Goal: Task Accomplishment & Management: Manage account settings

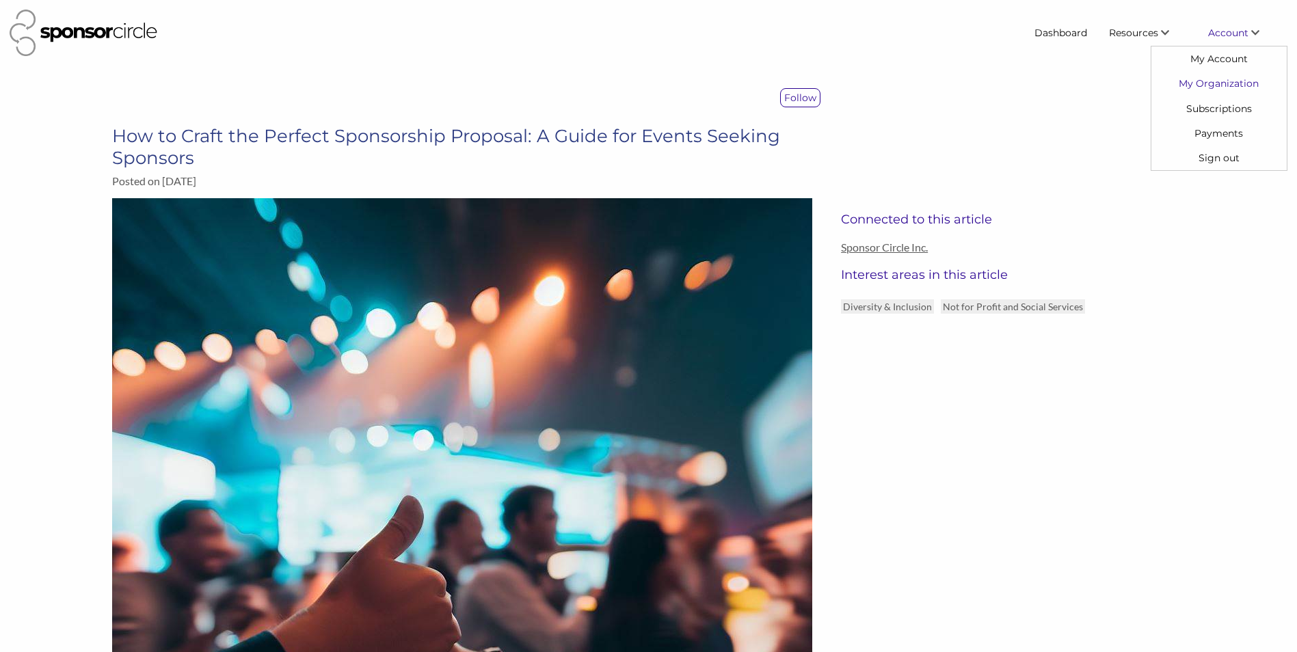
click at [1220, 81] on link "My Organization" at bounding box center [1218, 83] width 135 height 25
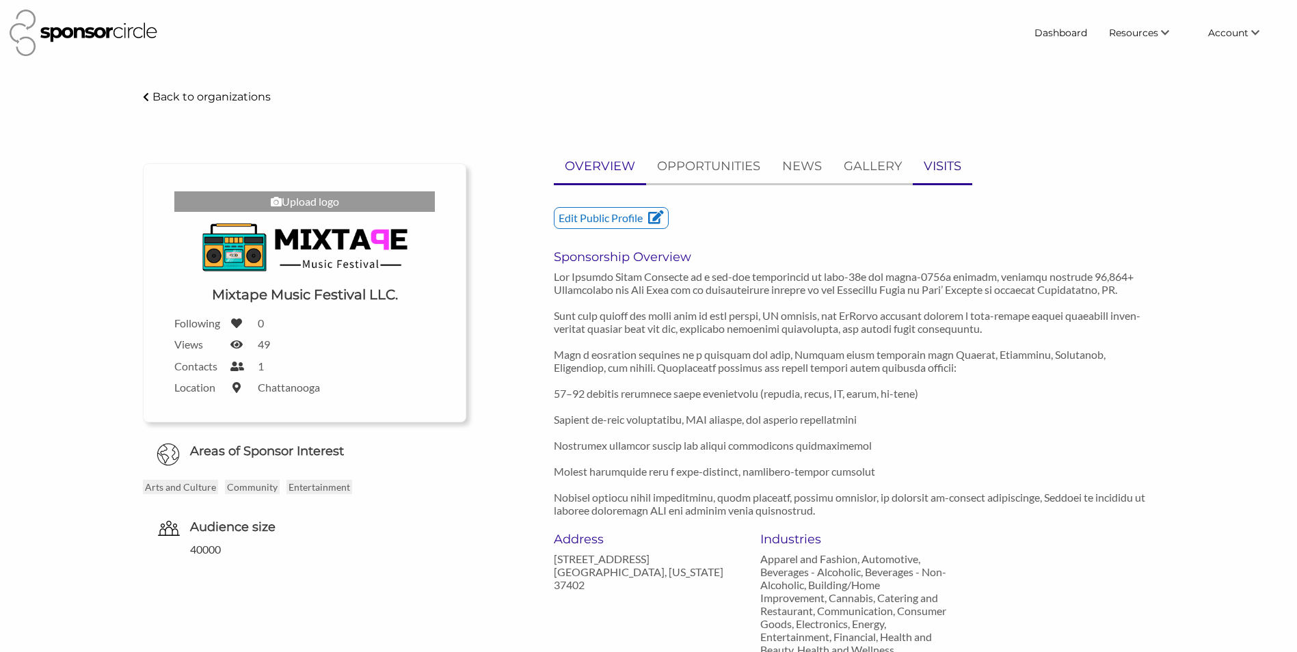
click at [962, 166] on link "VISITS" at bounding box center [942, 167] width 59 height 34
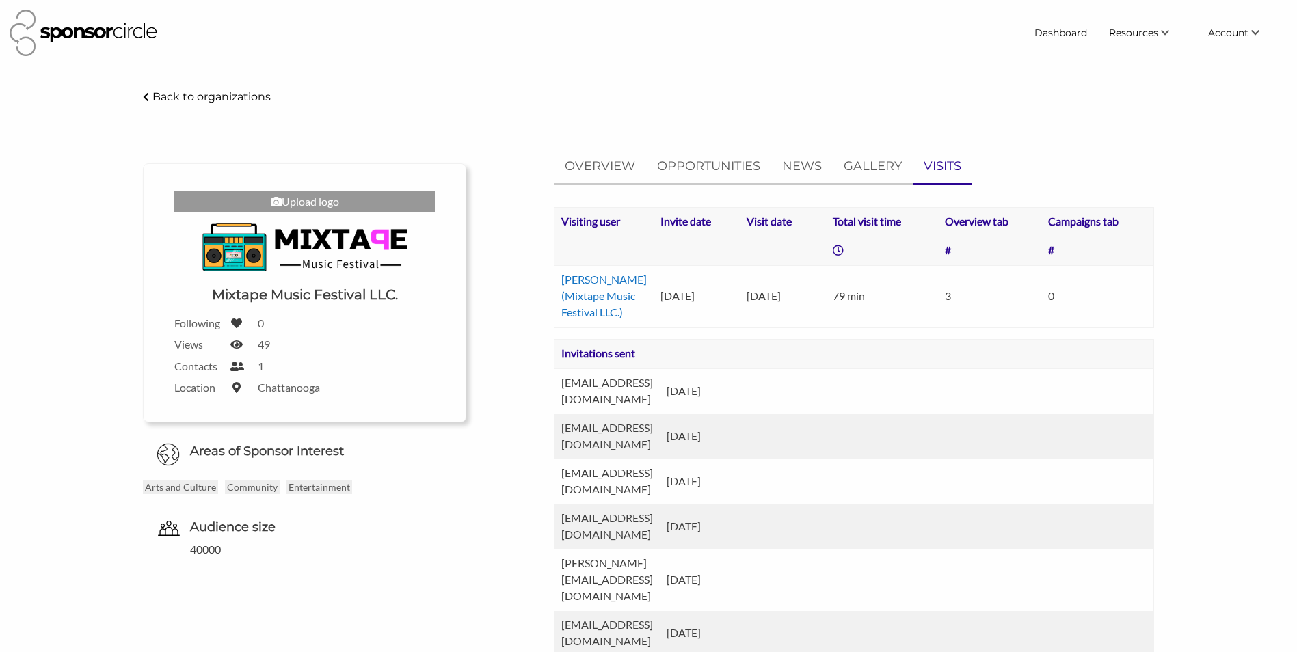
click at [281, 241] on img at bounding box center [304, 247] width 205 height 57
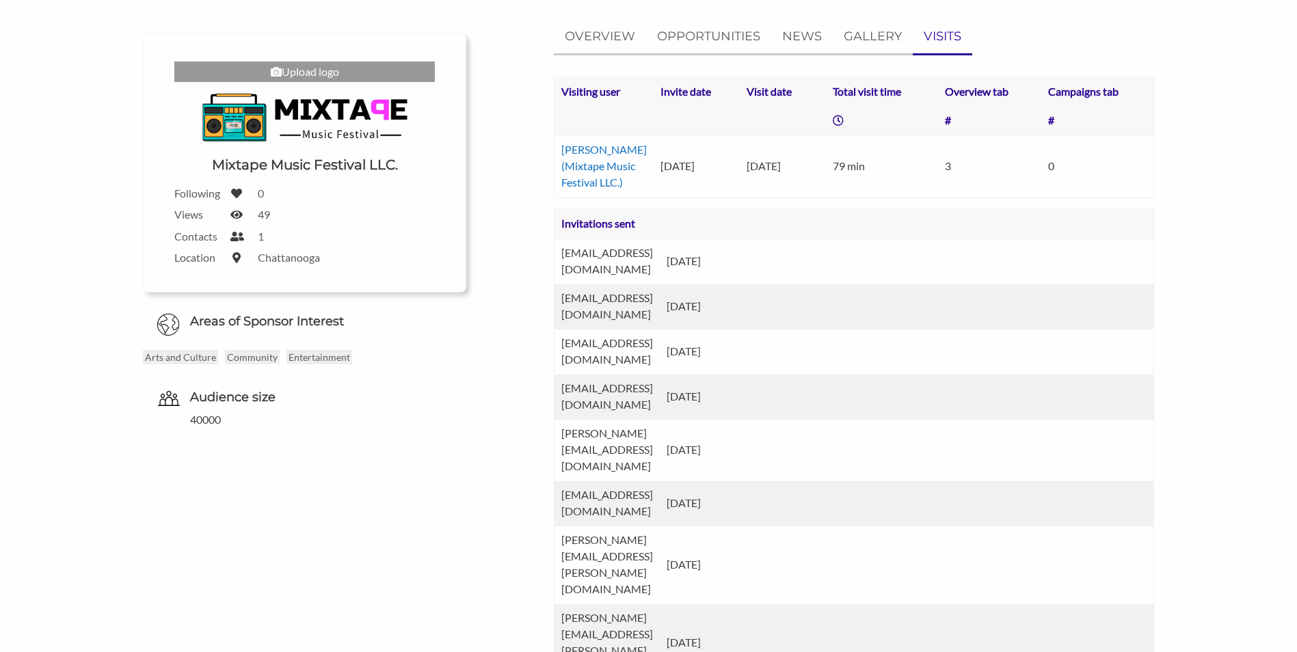
scroll to position [137, 0]
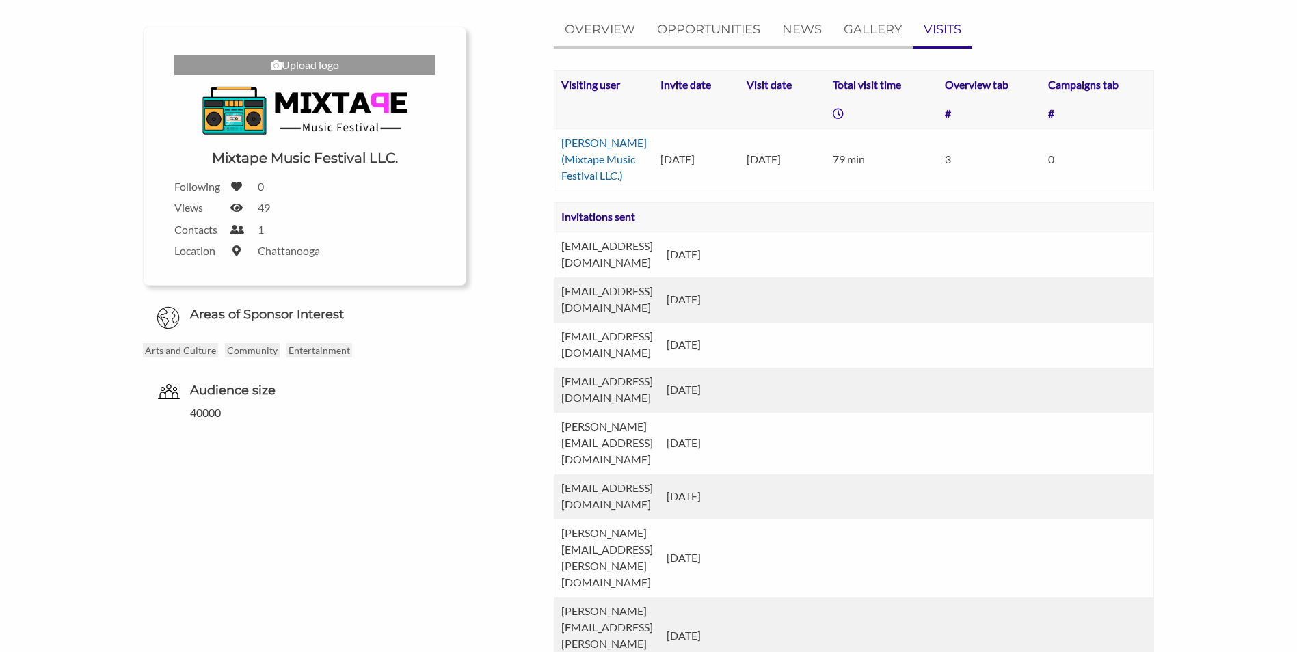
click at [602, 182] on link "Josh Weber (Mixtape Music Festival LLC.)" at bounding box center [603, 159] width 85 height 46
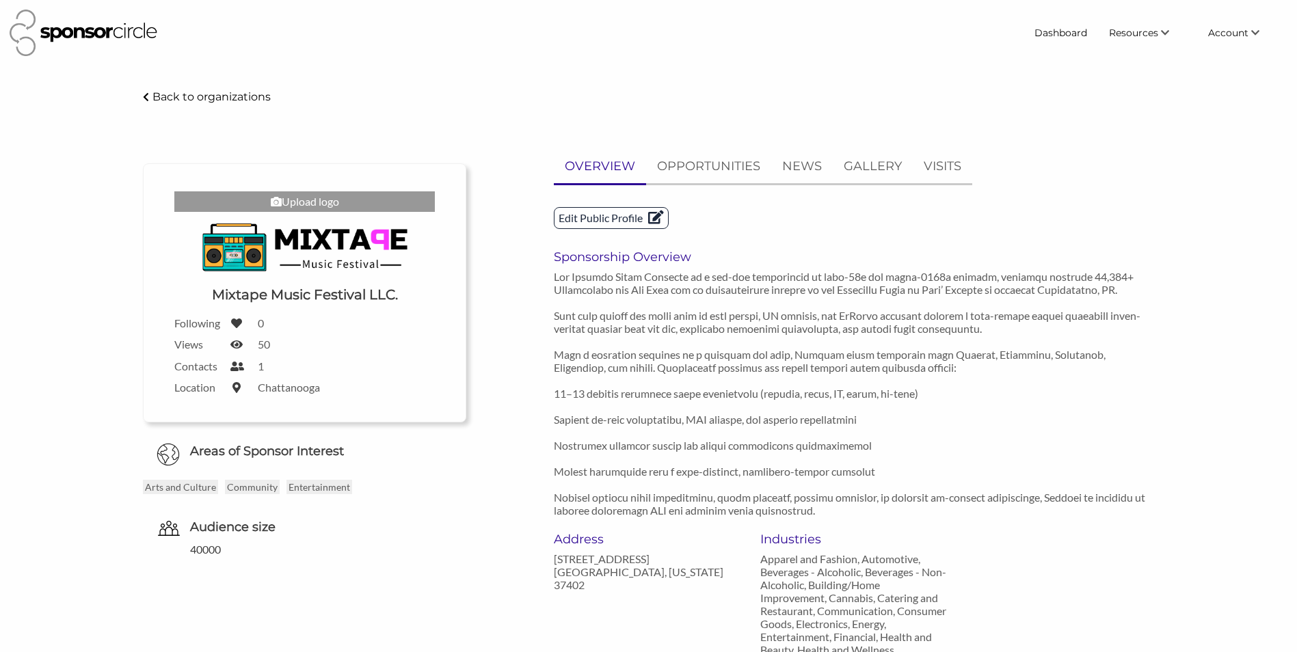
click at [626, 225] on p "Edit Public Profile" at bounding box center [610, 218] width 113 height 21
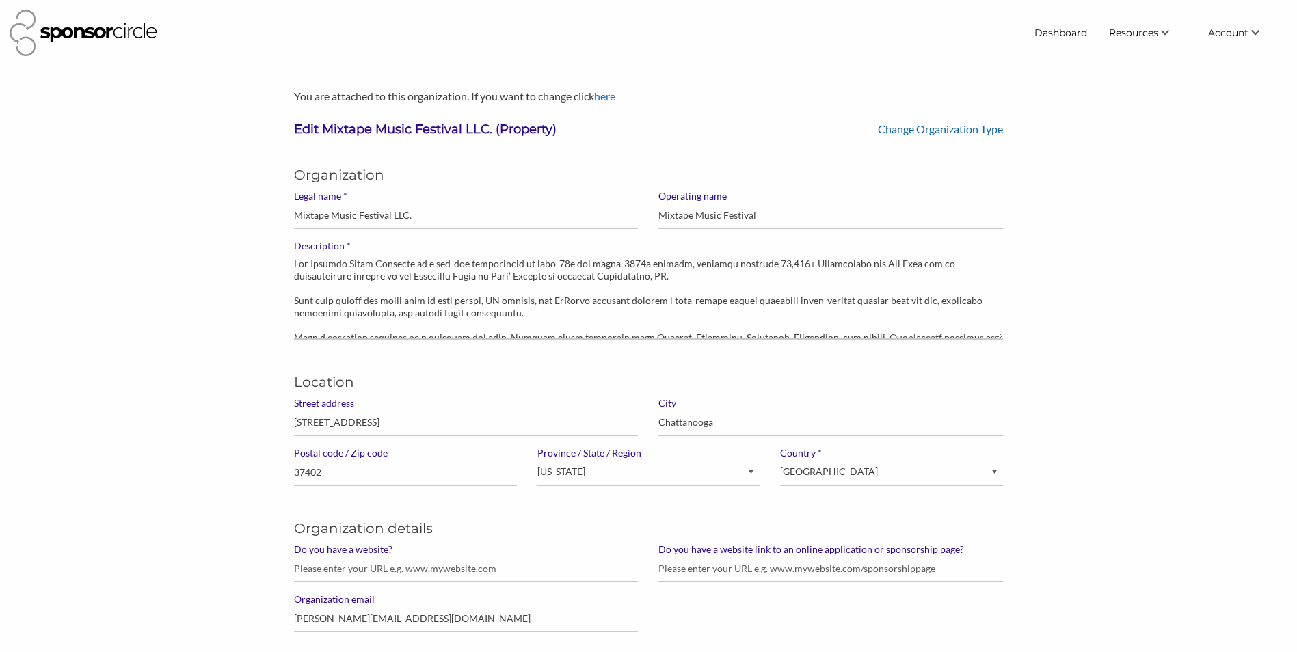
click at [900, 128] on link "Change Organization Type" at bounding box center [940, 128] width 125 height 13
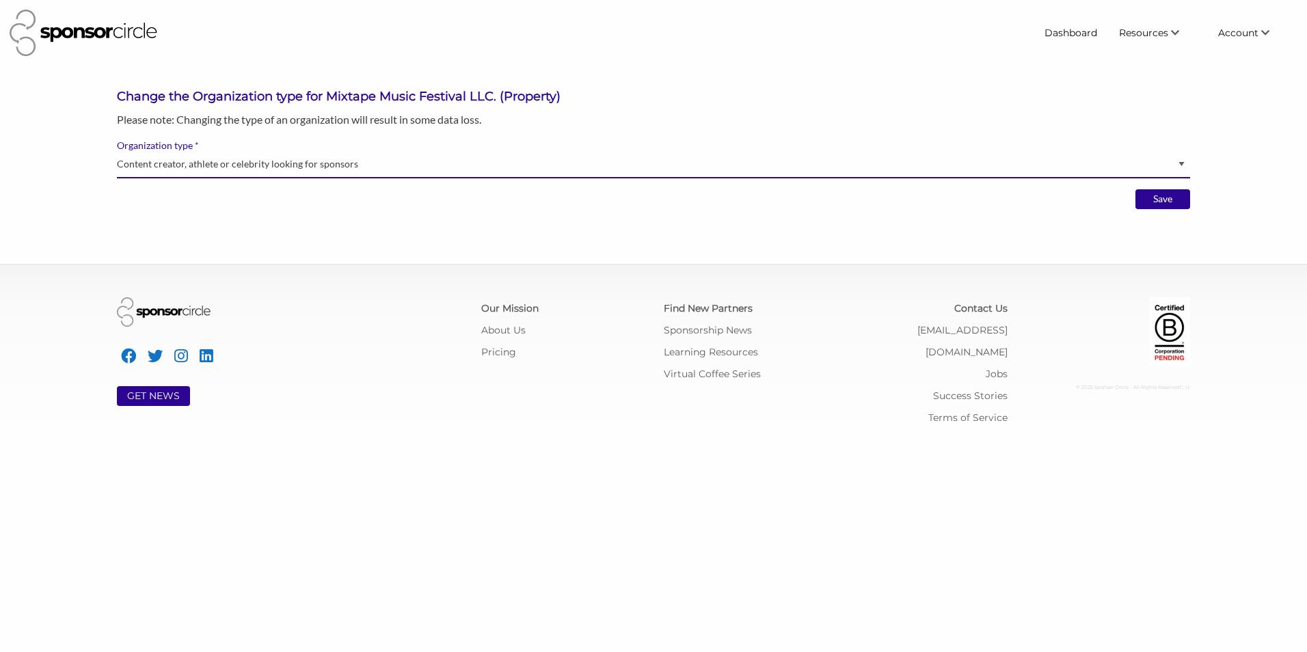
click at [573, 172] on select "Brand manager looking to sell to or sponsor events and sports teams Event organ…" at bounding box center [653, 165] width 1073 height 27
select select "Property"
click at [117, 152] on select "Brand manager looking to sell to or sponsor events and sports teams Event organ…" at bounding box center [653, 165] width 1073 height 27
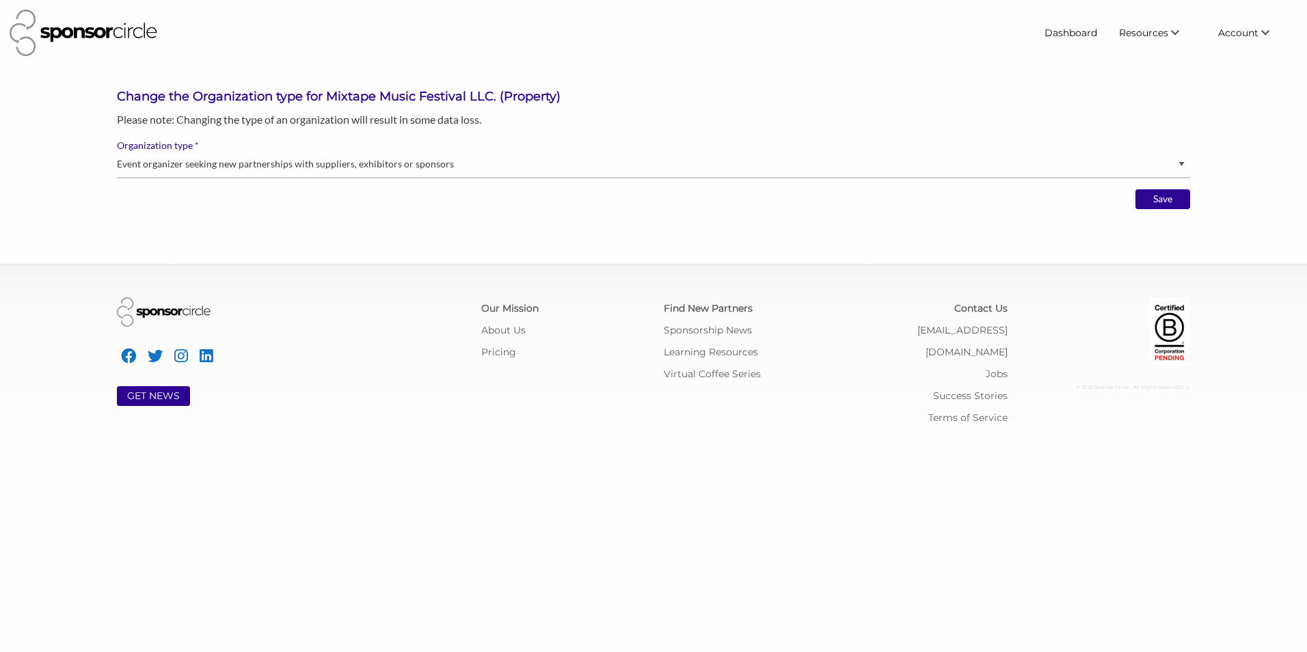
click at [504, 224] on body "Dashboard Resources Find New Partners Virtual Coffee Series Sponsorship News Jo…" at bounding box center [653, 326] width 1307 height 652
click at [1168, 201] on input "Save" at bounding box center [1163, 199] width 55 height 21
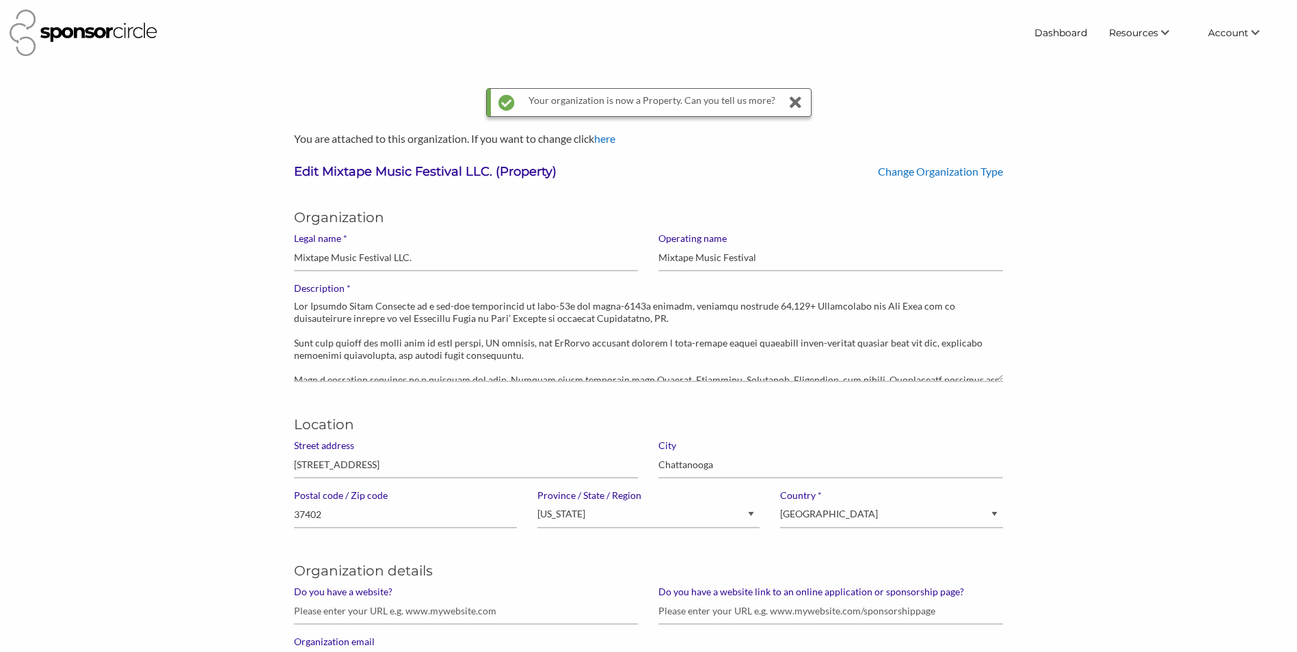
click at [672, 106] on div "Your organization is now a Property. Can you tell us more?" at bounding box center [651, 102] width 247 height 27
click at [711, 105] on div "Your organization is now a Property. Can you tell us more?" at bounding box center [651, 102] width 247 height 27
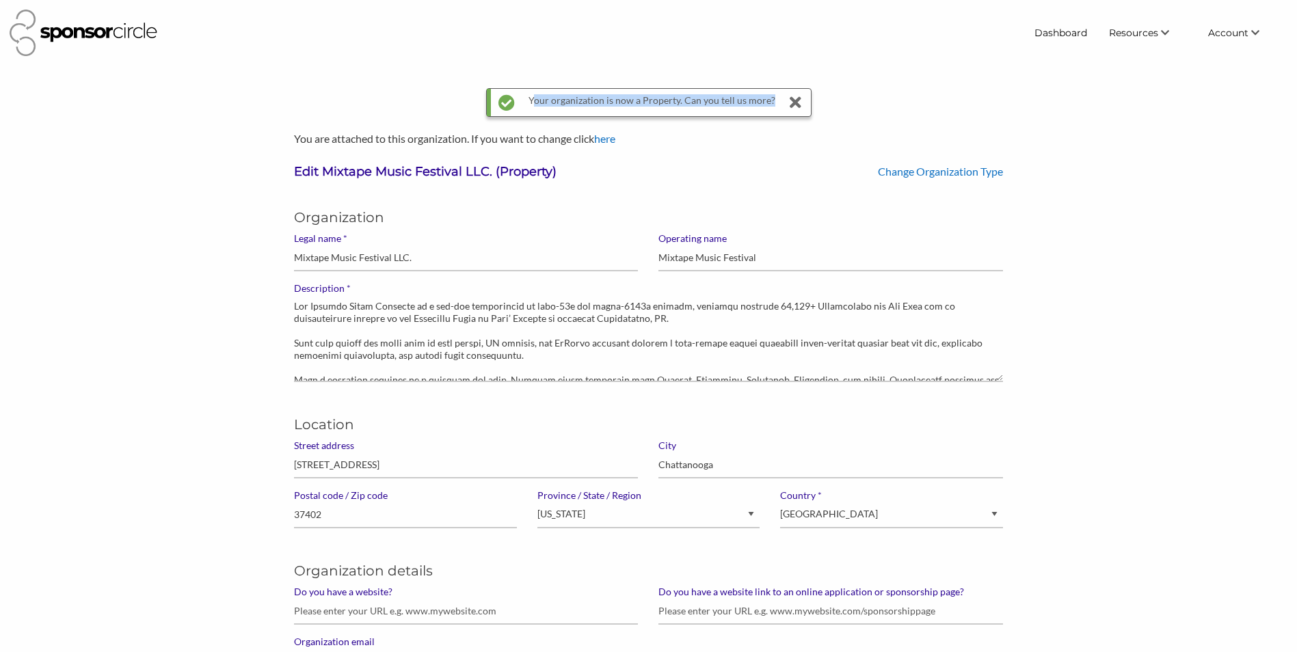
drag, startPoint x: 711, startPoint y: 105, endPoint x: 704, endPoint y: 113, distance: 11.6
click at [704, 113] on div "Your organization is now a Property. Can you tell us more?" at bounding box center [651, 102] width 247 height 27
click at [708, 195] on div "Organization" at bounding box center [648, 209] width 729 height 46
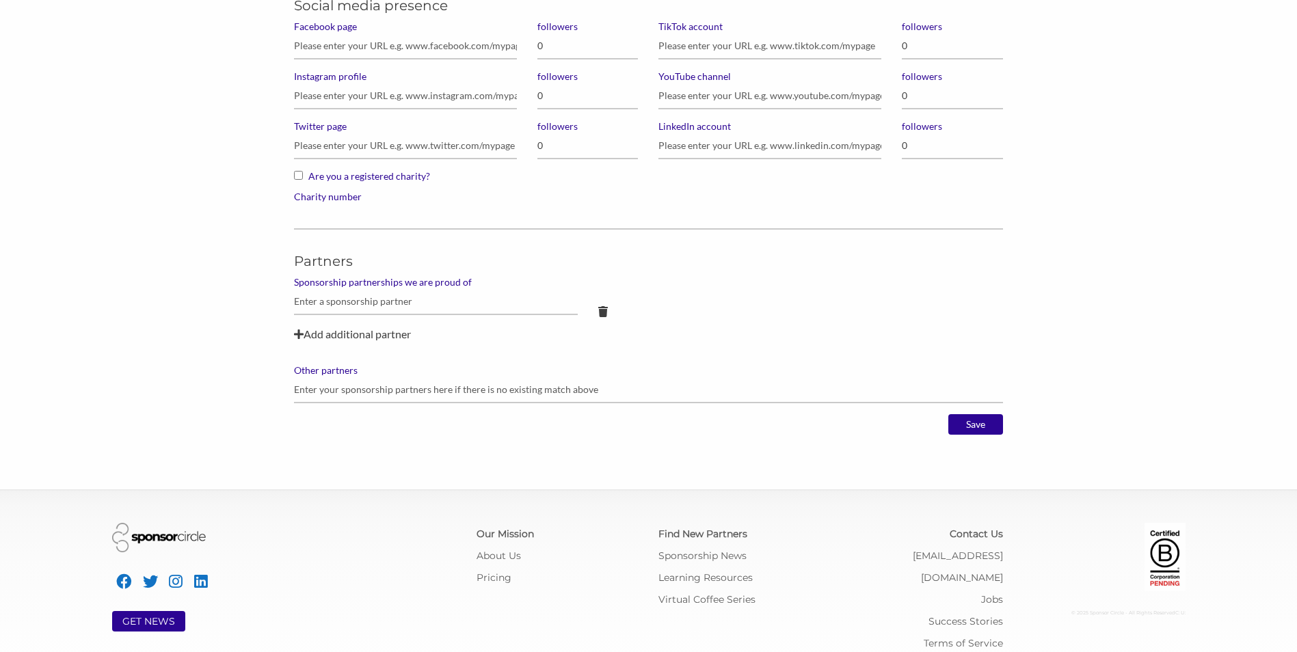
scroll to position [1060, 0]
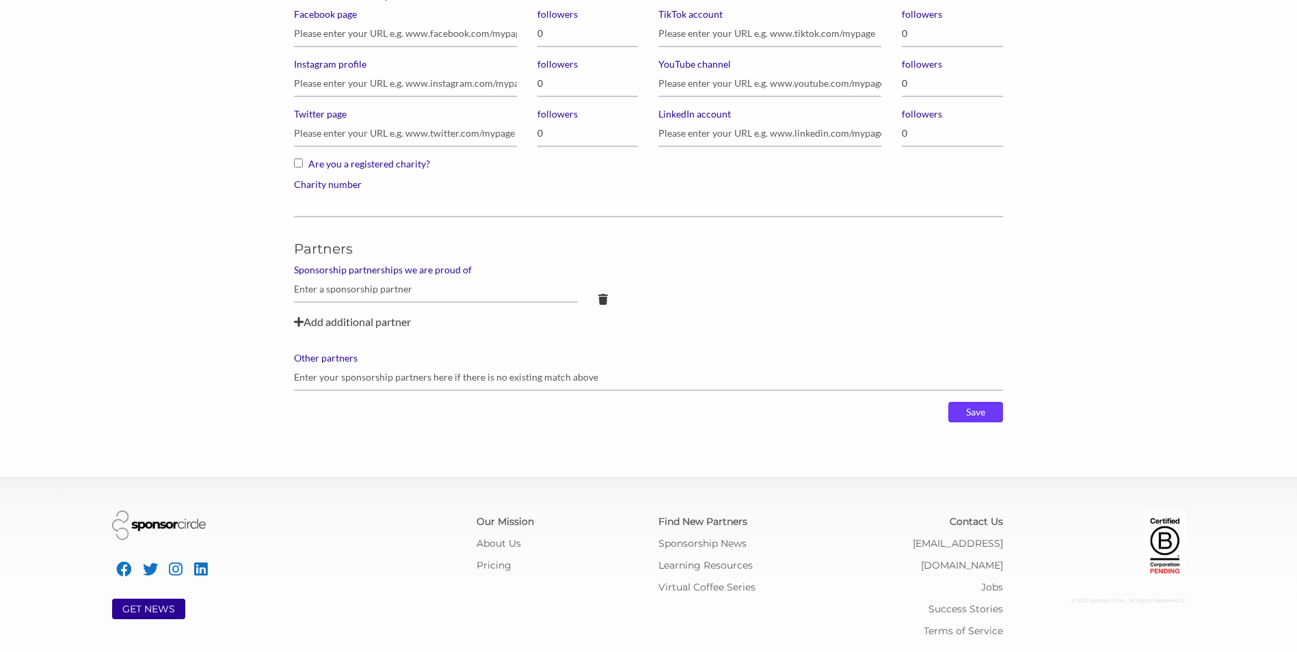
click at [989, 417] on input "Save" at bounding box center [975, 412] width 55 height 21
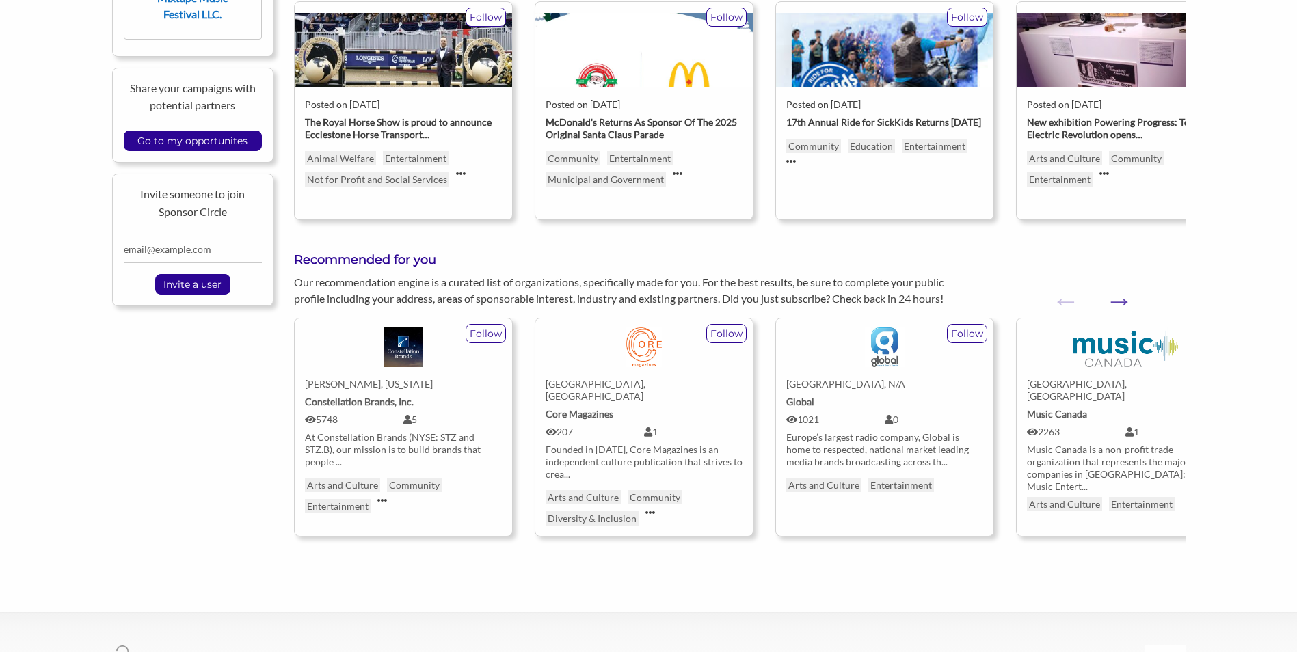
scroll to position [479, 0]
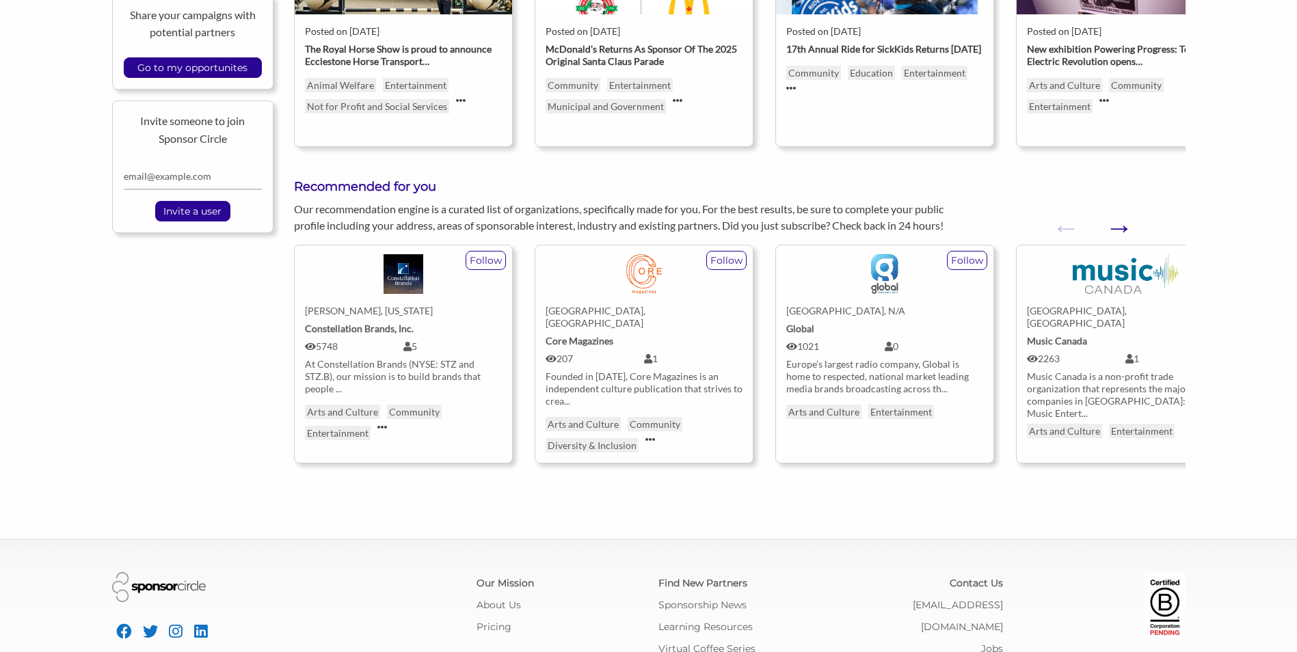
click at [1116, 228] on button "Next" at bounding box center [1112, 221] width 14 height 14
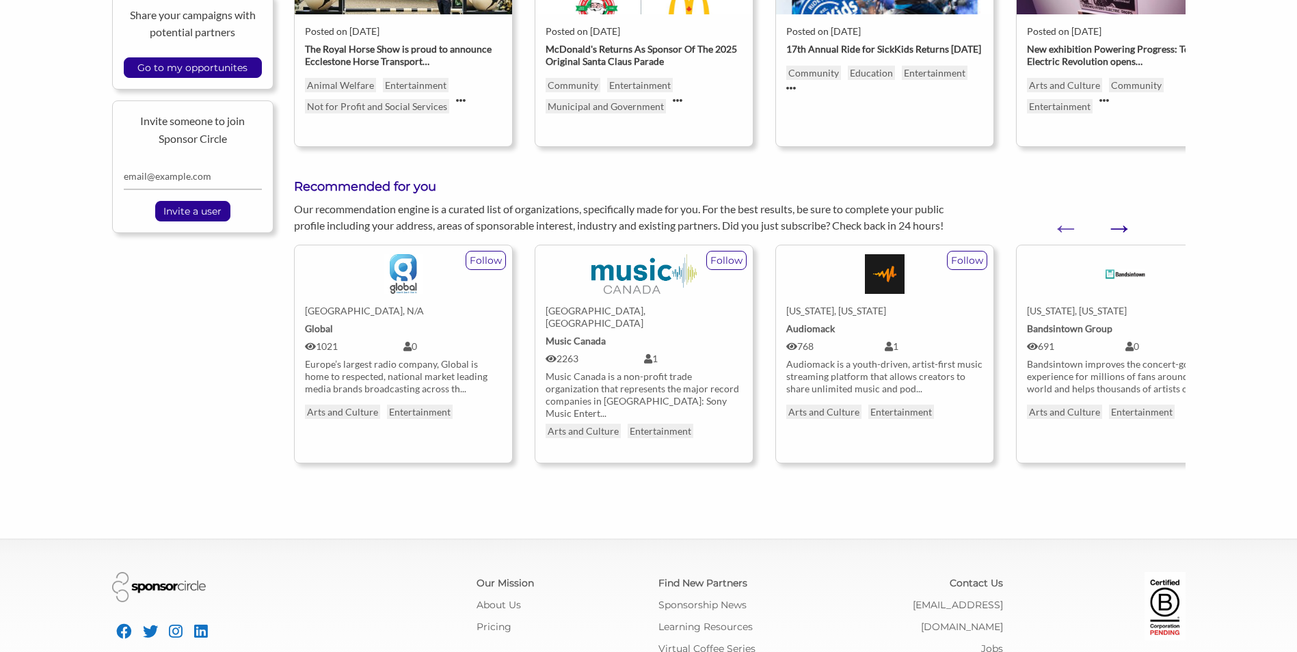
click at [1116, 228] on button "Next" at bounding box center [1112, 221] width 14 height 14
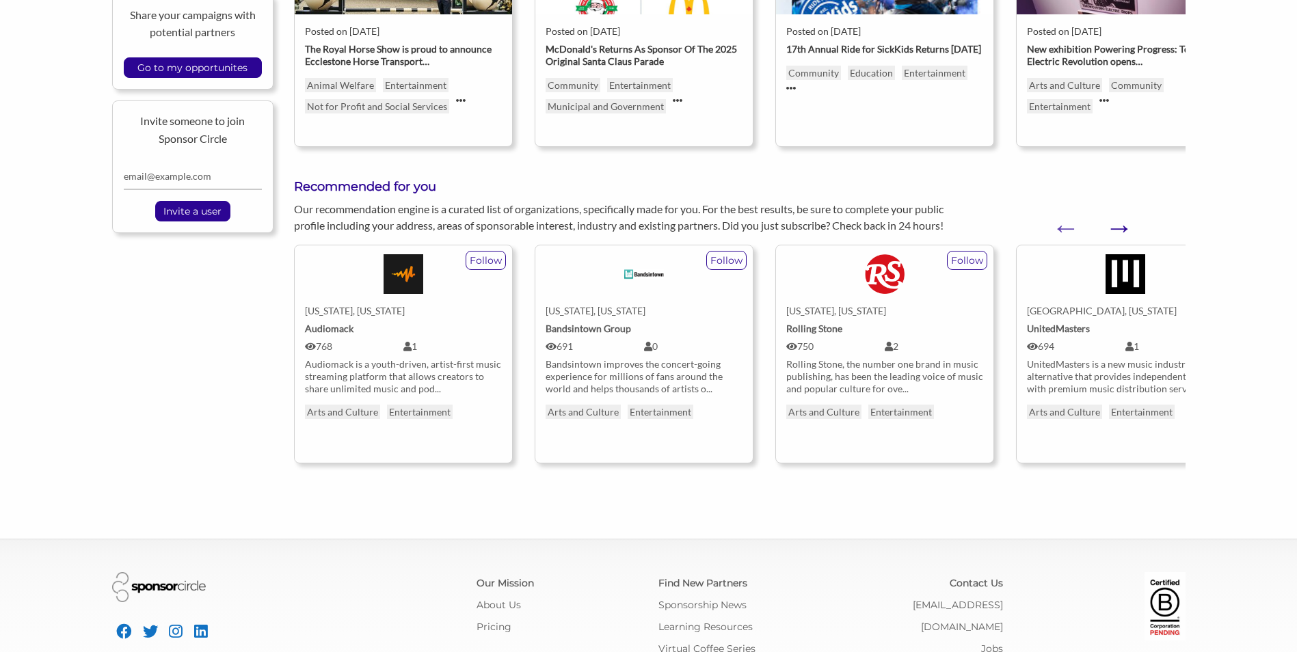
click at [1116, 228] on button "Next" at bounding box center [1112, 221] width 14 height 14
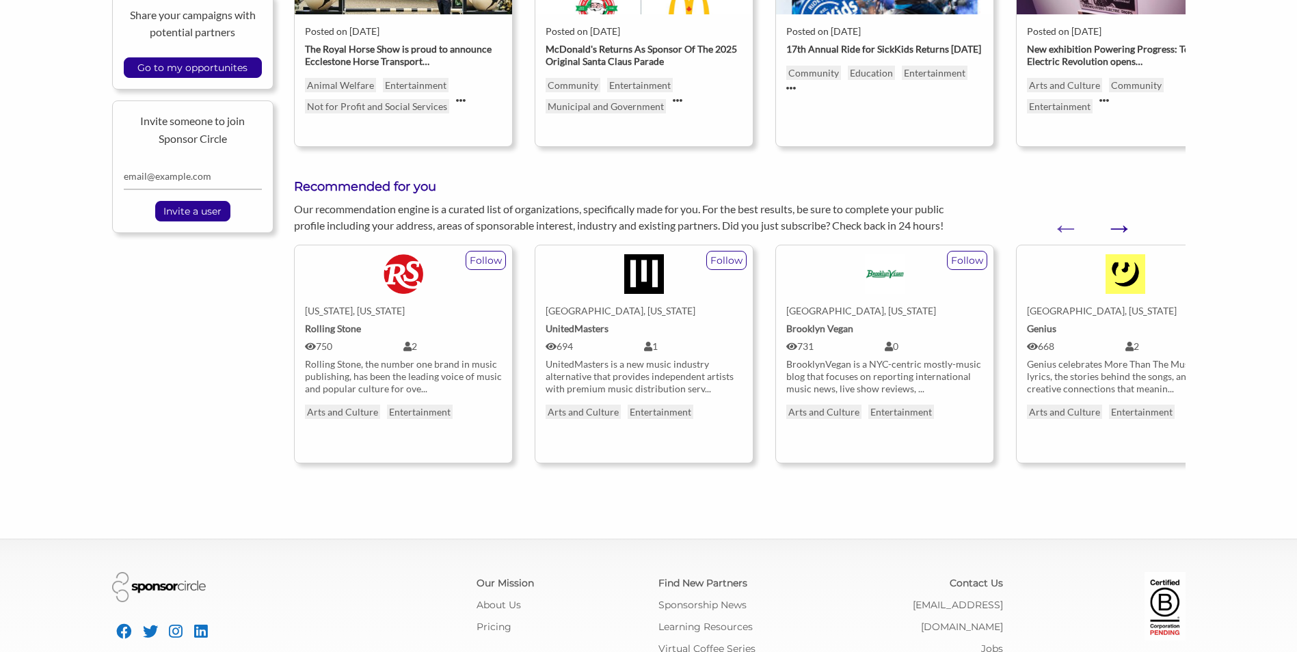
click at [1116, 228] on button "Next" at bounding box center [1112, 221] width 14 height 14
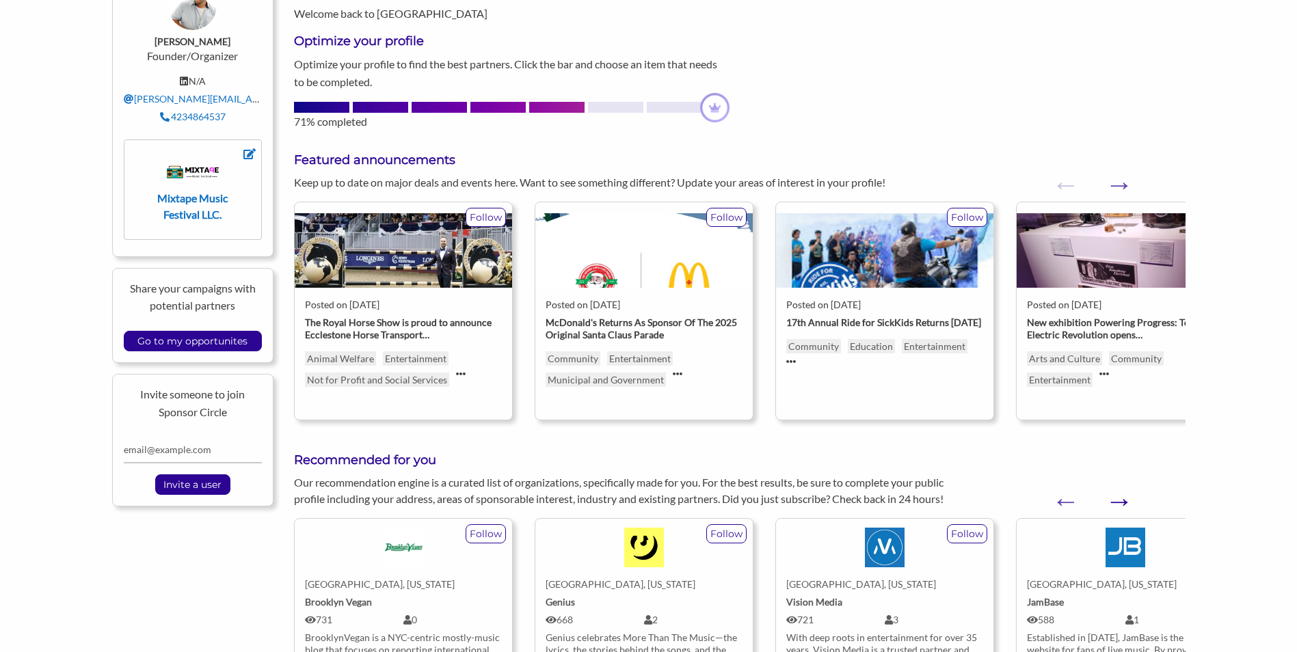
scroll to position [0, 0]
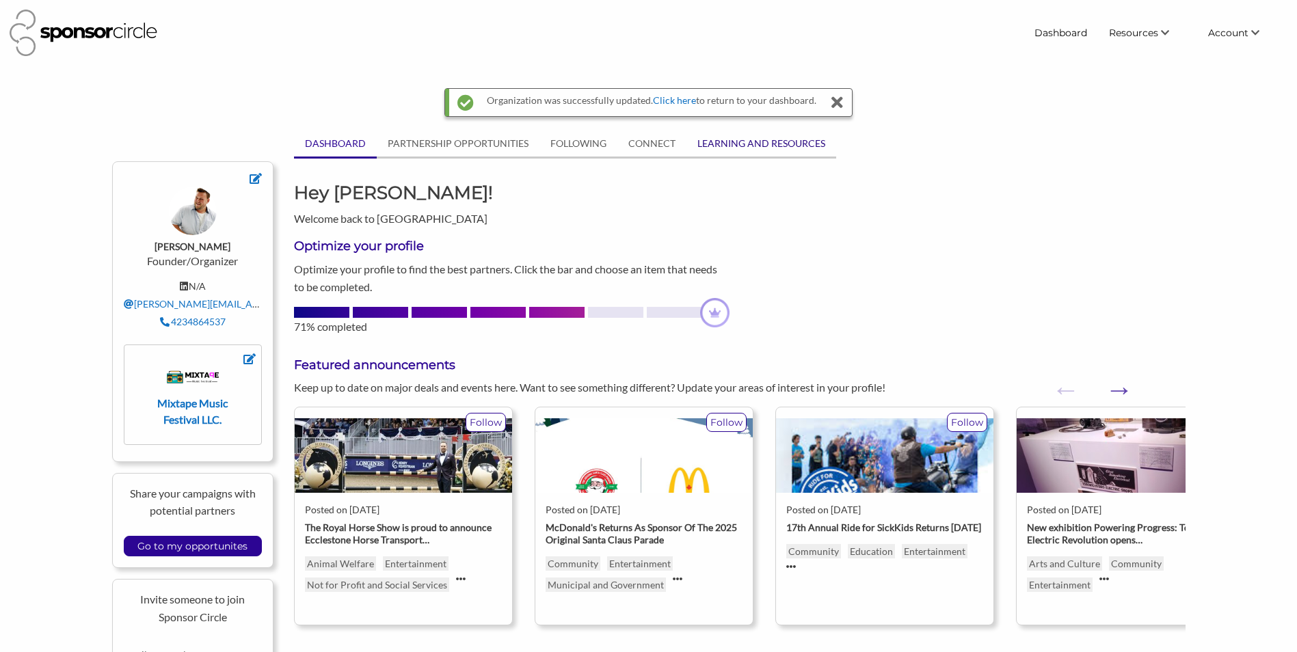
click at [753, 144] on link "LEARNING AND RESOURCES" at bounding box center [761, 144] width 150 height 26
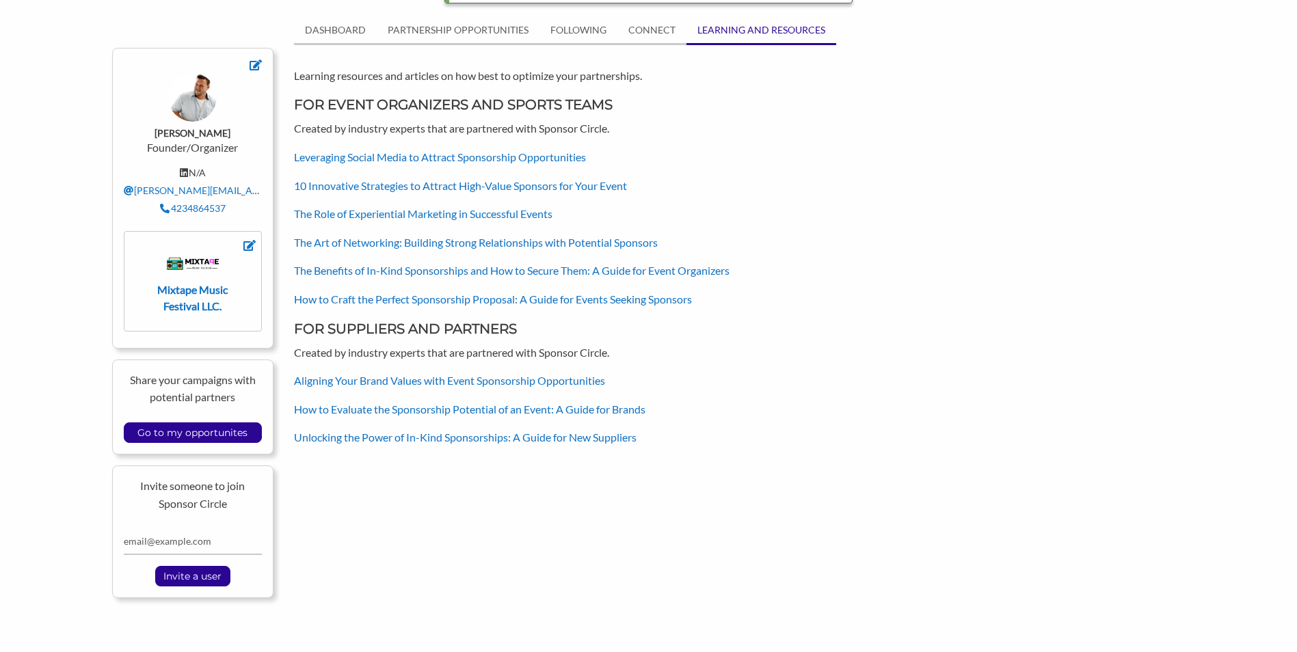
scroll to position [289, 0]
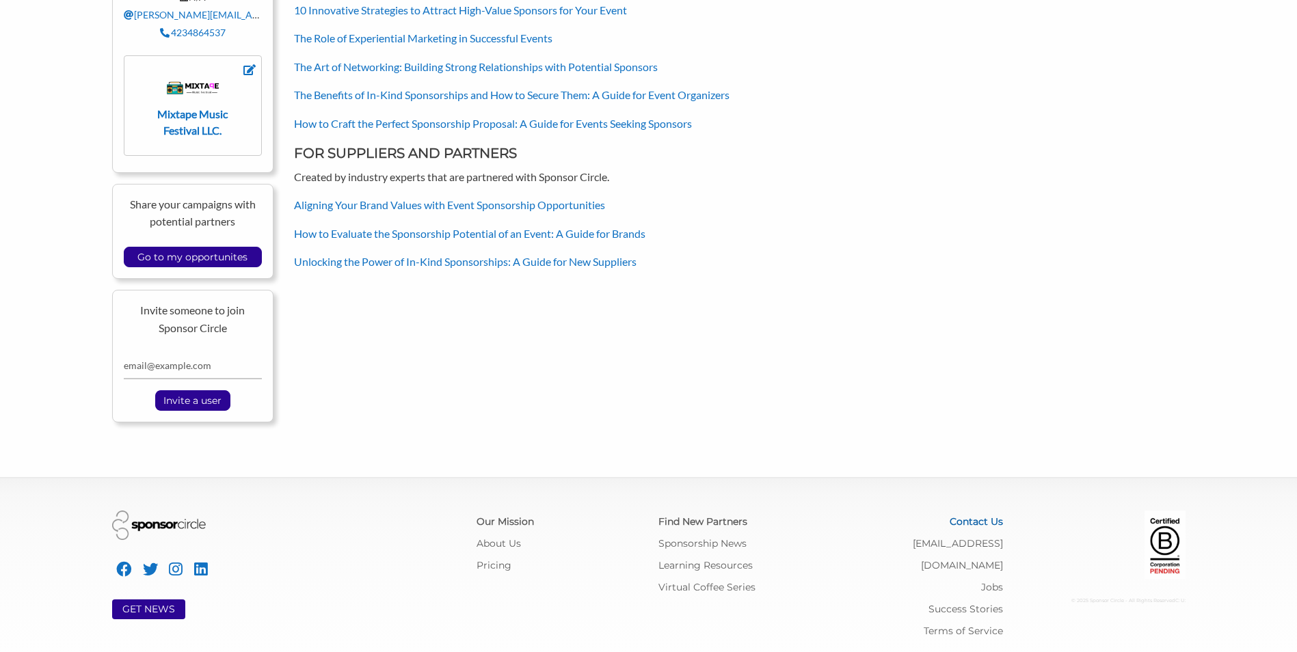
click at [977, 522] on link "Contact Us" at bounding box center [976, 521] width 53 height 12
click at [876, 115] on p "How to Craft the Perfect Sponsorship Proposal: A Guide for Events Seeking Spons…" at bounding box center [739, 124] width 891 height 18
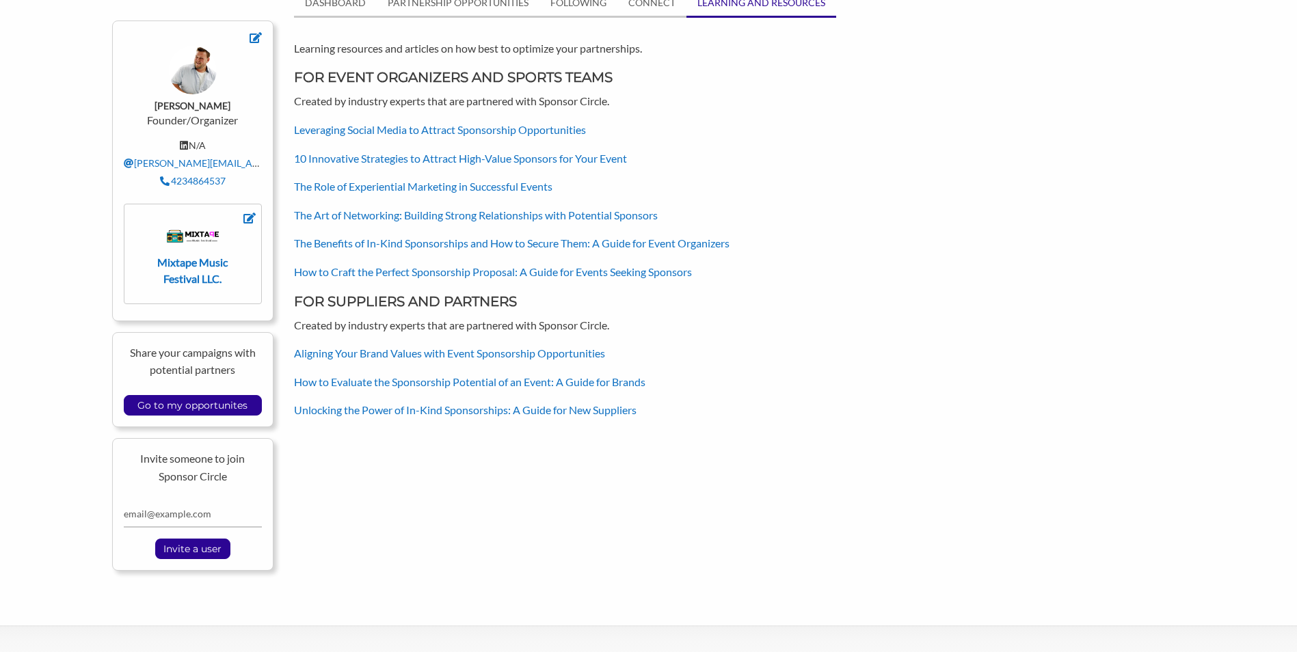
scroll to position [0, 0]
